Goal: Navigation & Orientation: Find specific page/section

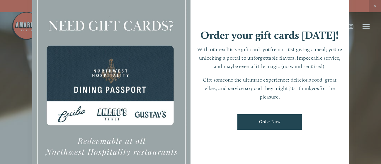
scroll to position [12, 0]
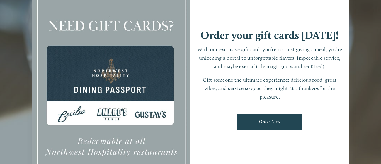
click at [268, 81] on p "Gift someone the ultimate experience: delicious food, great vibes, and service …" at bounding box center [269, 88] width 147 height 25
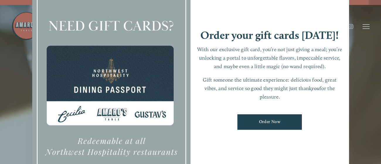
click at [377, 103] on div at bounding box center [190, 82] width 381 height 164
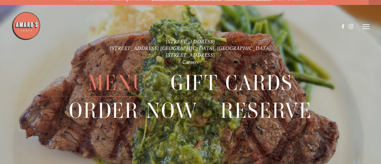
click at [91, 82] on span "Menu" at bounding box center [118, 83] width 60 height 28
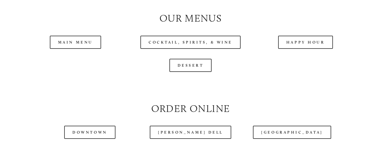
scroll to position [573, 0]
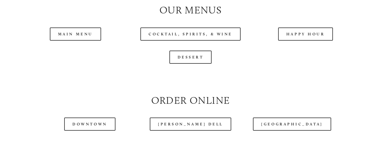
click at [83, 37] on header "Menu Order Now Visit Gallery 0" at bounding box center [190, 11] width 358 height 53
click at [76, 35] on header "Menu Order Now Visit Gallery 0" at bounding box center [190, 11] width 358 height 53
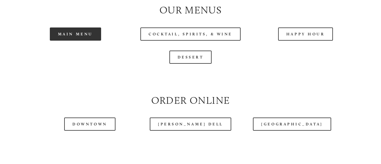
click at [65, 39] on link "Main Menu" at bounding box center [75, 34] width 51 height 13
